Goal: Task Accomplishment & Management: Manage account settings

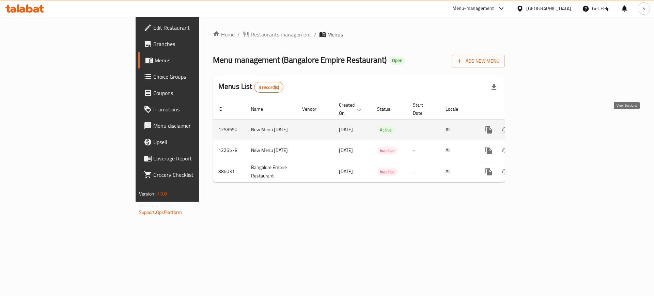
click at [542, 126] on icon "enhanced table" at bounding box center [538, 130] width 8 height 8
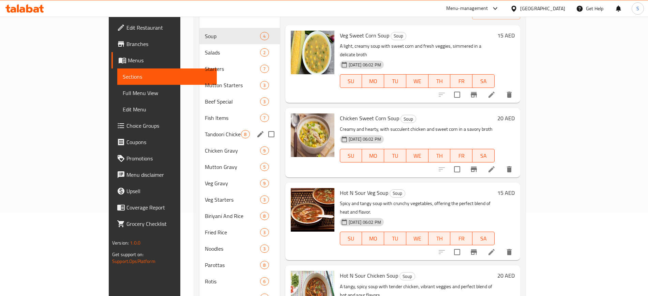
scroll to position [83, 0]
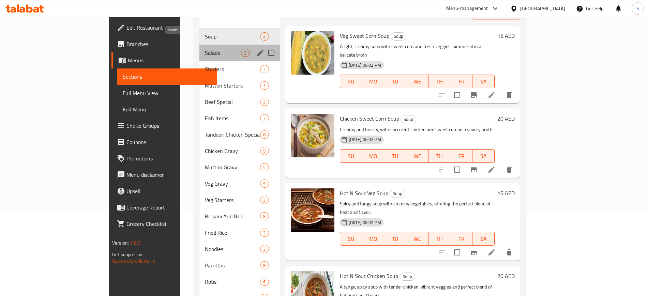
click at [205, 49] on span "Salads" at bounding box center [223, 53] width 36 height 8
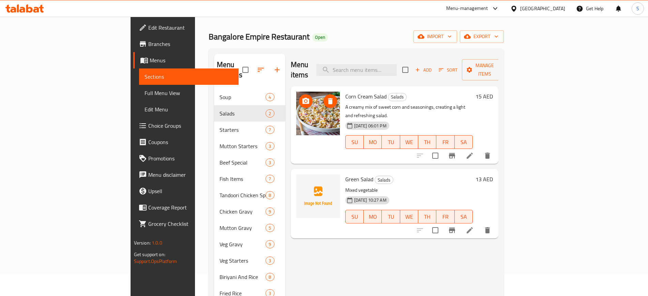
scroll to position [22, 0]
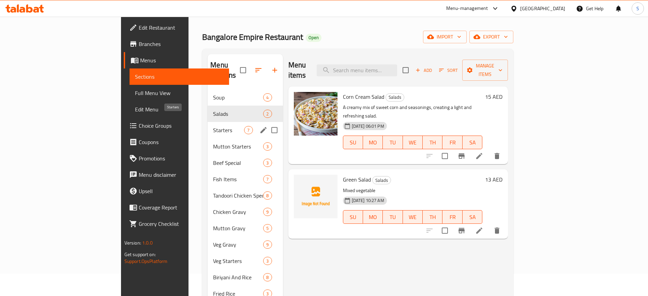
click at [213, 126] on span "Starters" at bounding box center [228, 130] width 31 height 8
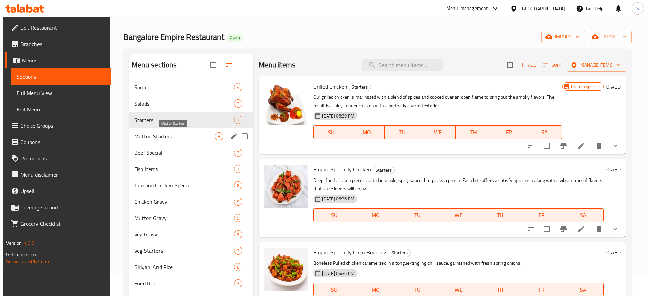
click at [180, 134] on span "Mutton Starters" at bounding box center [174, 136] width 80 height 8
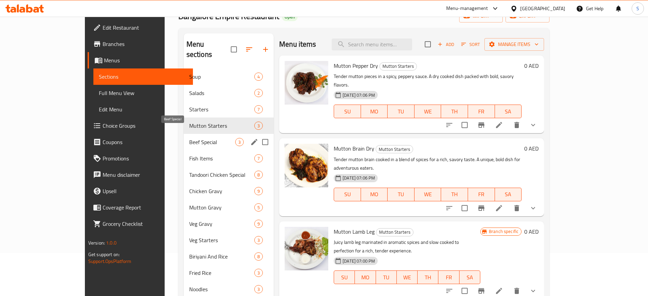
scroll to position [50, 0]
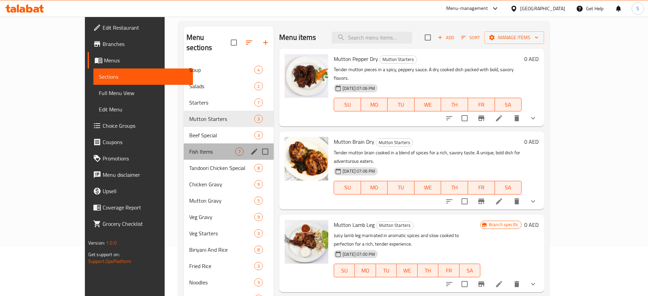
click at [184, 143] on div "Fish Items 7" at bounding box center [229, 151] width 90 height 16
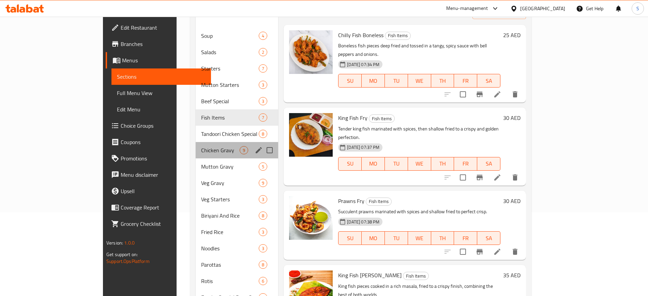
click at [196, 142] on div "Chicken Gravy 9" at bounding box center [237, 150] width 82 height 16
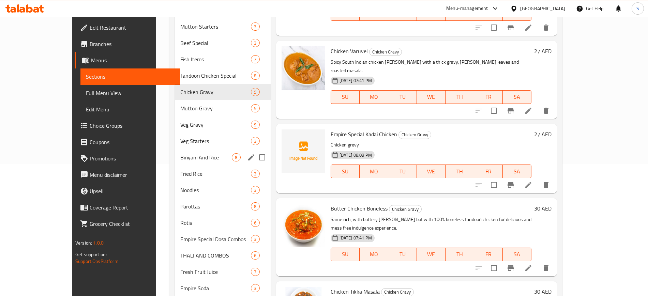
scroll to position [148, 0]
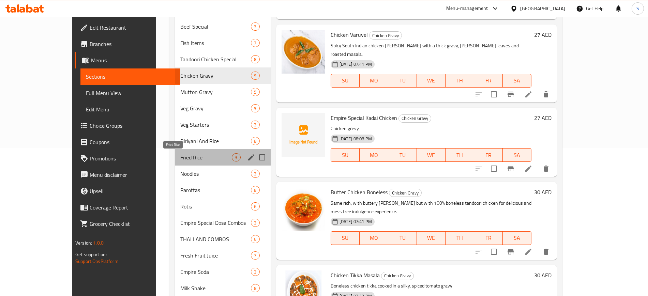
click at [184, 159] on span "Fried Rice" at bounding box center [205, 157] width 51 height 8
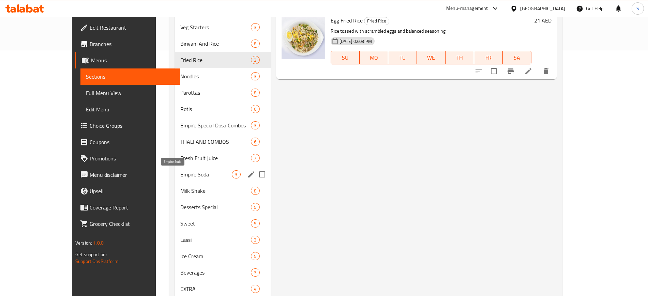
scroll to position [260, 0]
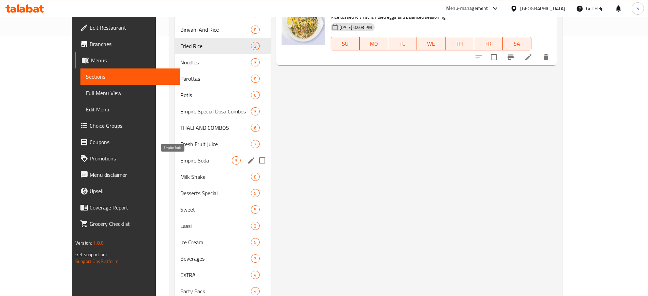
click at [184, 159] on span "Empire Soda" at bounding box center [205, 160] width 51 height 8
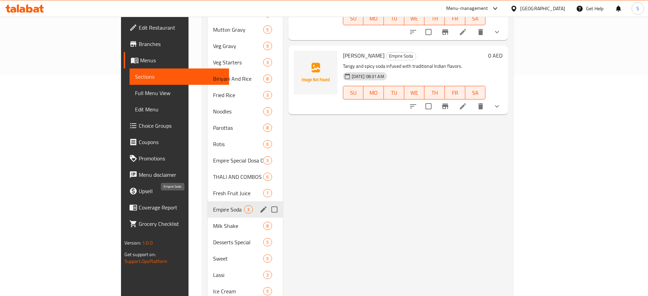
scroll to position [285, 0]
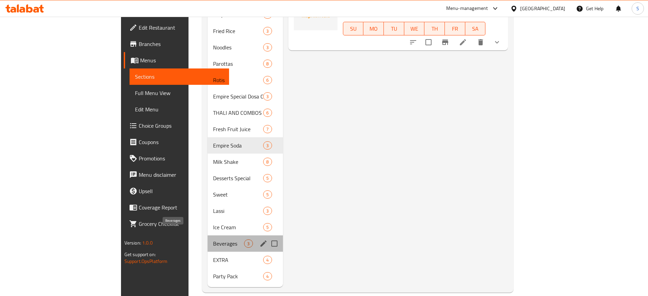
click at [213, 239] on span "Beverages" at bounding box center [228, 243] width 31 height 8
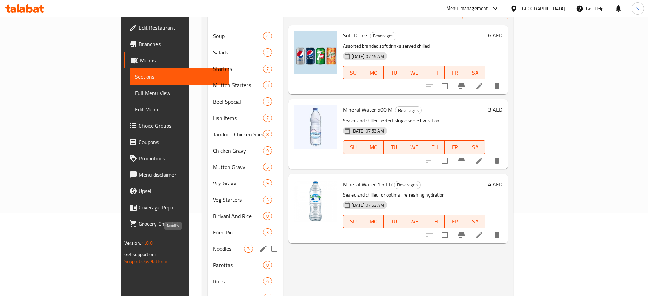
scroll to position [80, 0]
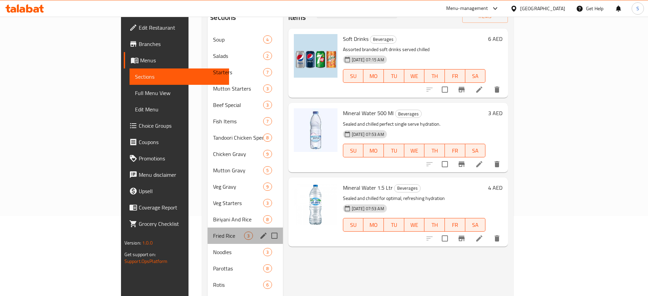
click at [207, 232] on div "Fried Rice 3" at bounding box center [244, 236] width 75 height 16
